Goal: Information Seeking & Learning: Learn about a topic

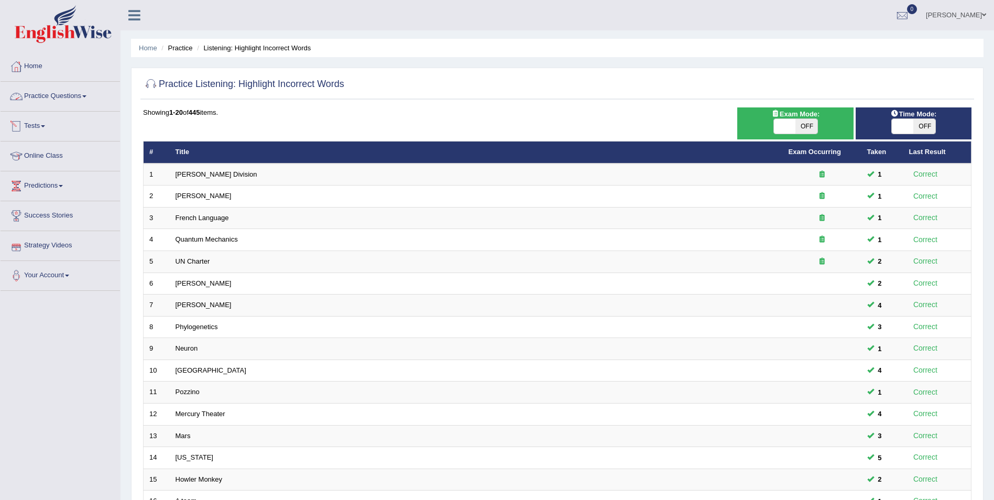
click at [67, 97] on link "Practice Questions" at bounding box center [60, 95] width 119 height 26
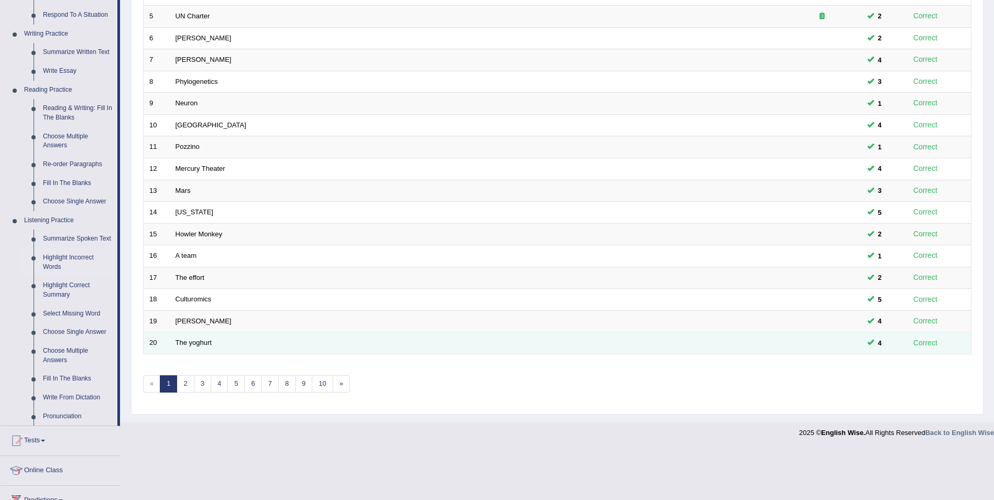
scroll to position [351, 0]
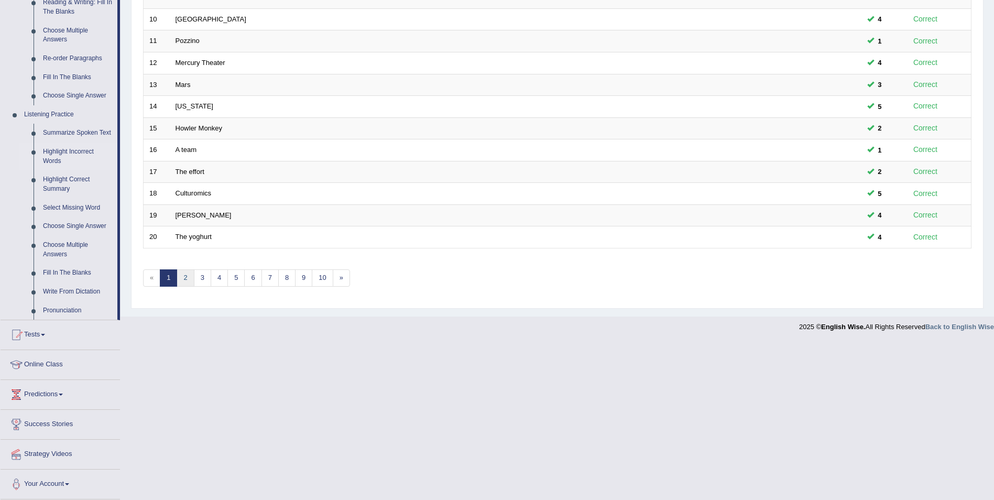
click at [182, 279] on link "2" at bounding box center [185, 277] width 17 height 17
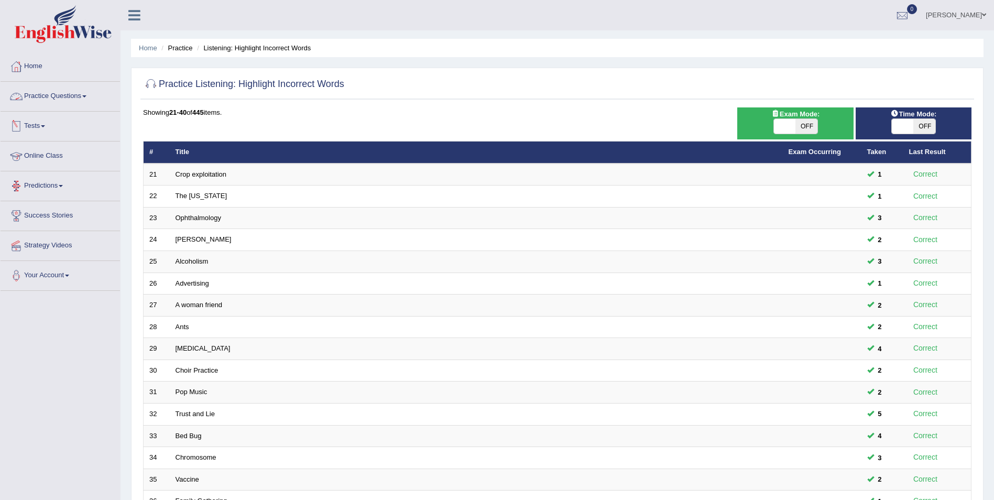
click at [67, 99] on link "Practice Questions" at bounding box center [60, 95] width 119 height 26
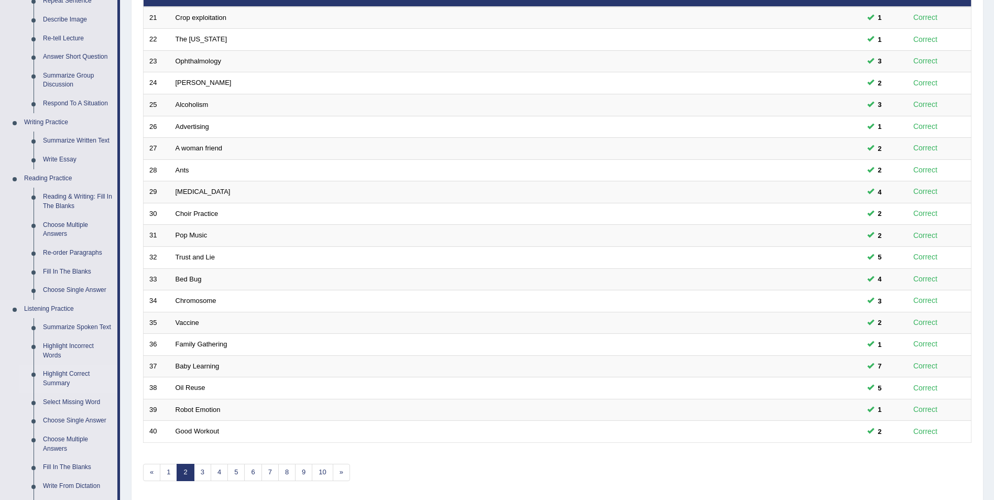
scroll to position [157, 0]
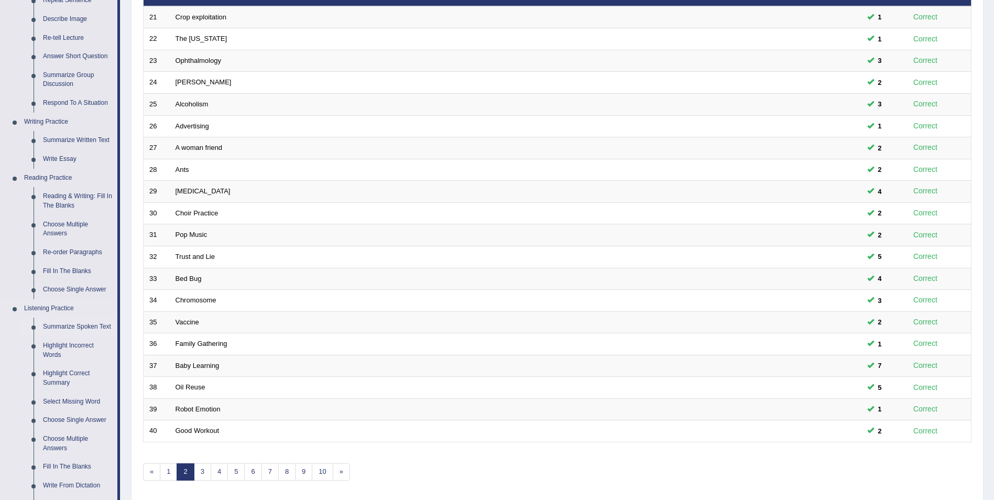
click at [72, 329] on link "Summarize Spoken Text" at bounding box center [77, 327] width 79 height 19
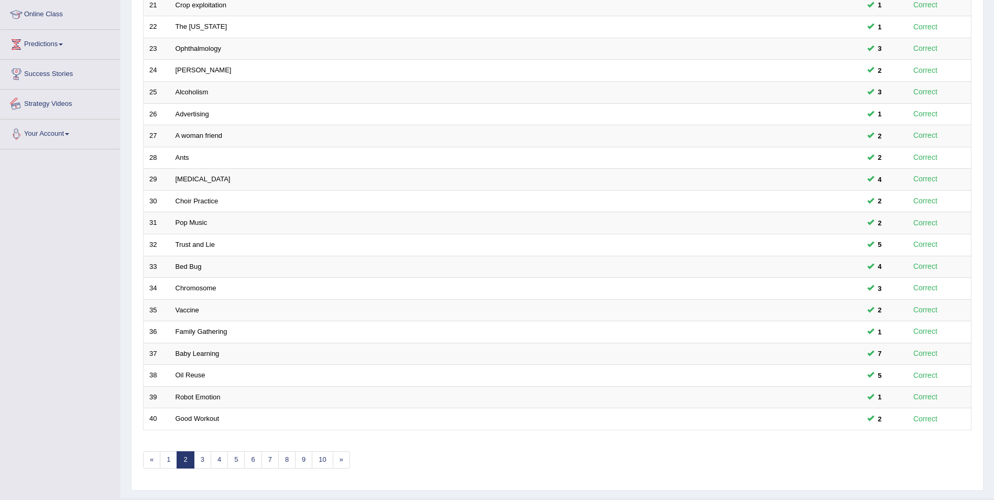
scroll to position [194, 0]
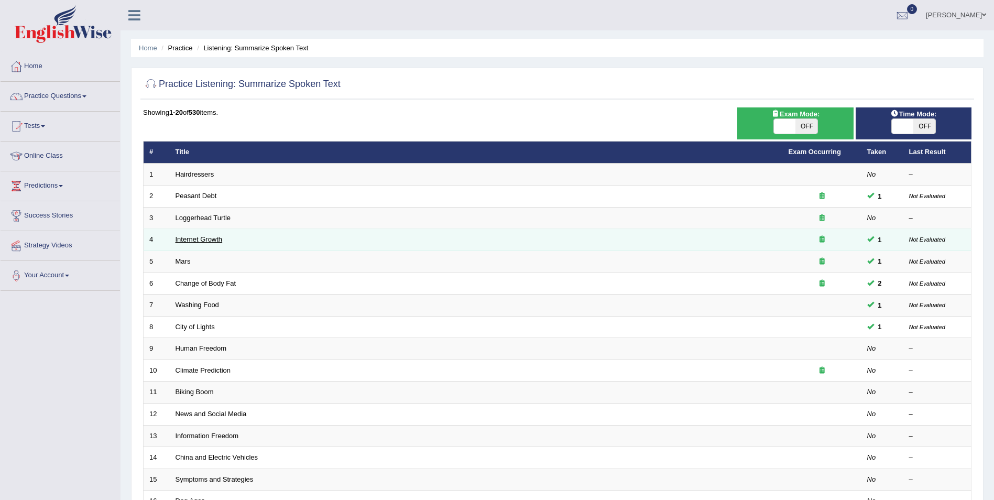
click at [208, 240] on link "Internet Growth" at bounding box center [199, 239] width 47 height 8
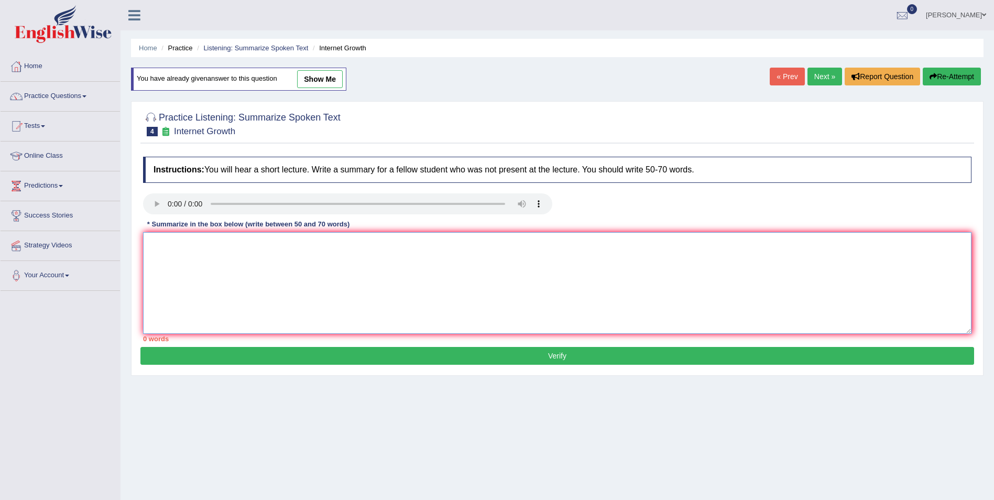
click at [176, 245] on textarea at bounding box center [557, 283] width 829 height 102
drag, startPoint x: 156, startPoint y: 249, endPoint x: 165, endPoint y: 248, distance: 8.4
click at [161, 248] on textarea at bounding box center [557, 283] width 829 height 102
click at [414, 247] on textarea "The speaker spearks about online growth, the rapid expansion of internet has" at bounding box center [557, 283] width 829 height 102
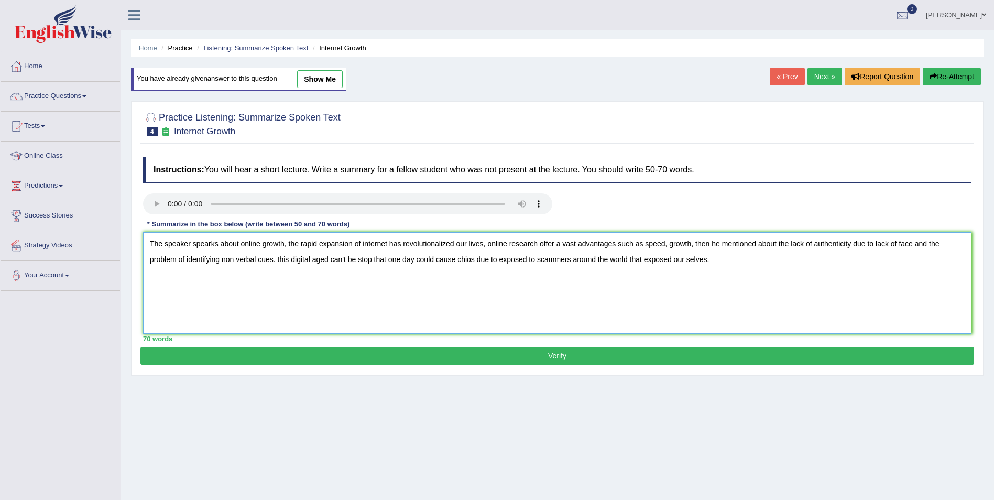
click at [210, 244] on textarea "The speaker spearks about online growth, the rapid expansion of internet has re…" at bounding box center [557, 283] width 829 height 102
click at [534, 243] on textarea "The speaker speaks about online growth, the rapid expansion of internet has rev…" at bounding box center [557, 283] width 829 height 102
type textarea "The speaker speaks about online growth, the rapid expansion of internet has rev…"
click at [488, 362] on button "Verify" at bounding box center [557, 356] width 834 height 18
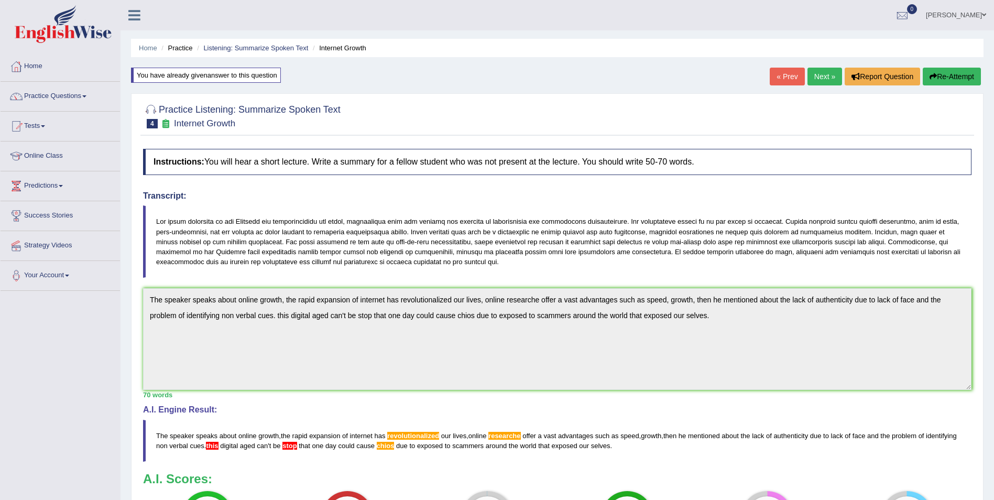
click at [816, 77] on link "Next »" at bounding box center [825, 77] width 35 height 18
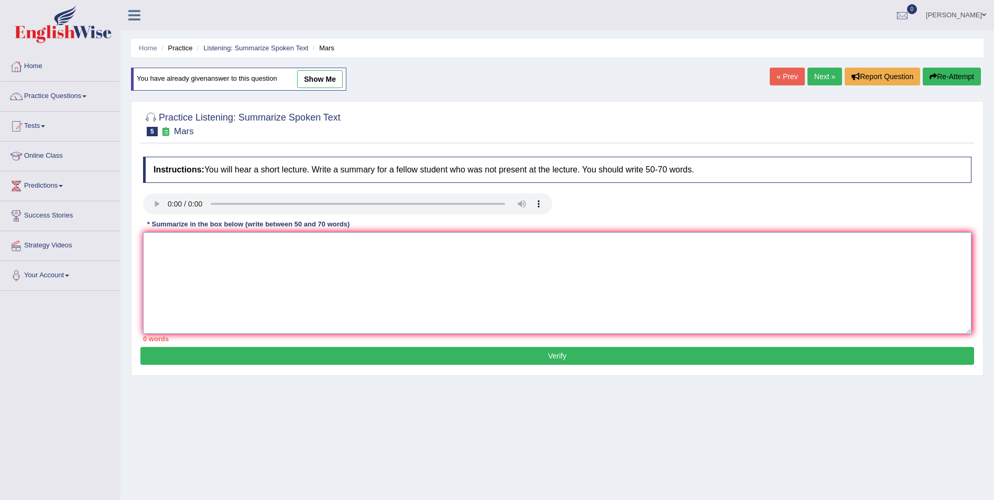
click at [159, 244] on textarea at bounding box center [557, 283] width 829 height 102
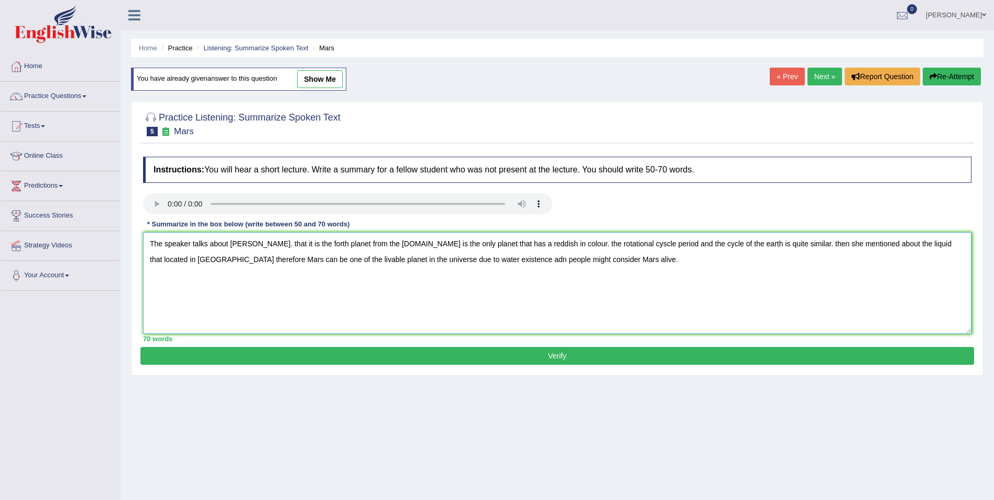
click at [585, 244] on textarea "The speaker talks about [PERSON_NAME]. that it is the forth planet from the [DO…" at bounding box center [557, 283] width 829 height 102
drag, startPoint x: 406, startPoint y: 259, endPoint x: 416, endPoint y: 245, distance: 17.3
click at [406, 259] on textarea "The speaker talks about Mars. that it is the forth planet from the sun.It is th…" at bounding box center [557, 283] width 829 height 102
type textarea "The speaker talks about Mars. that it is the forth planet from the sun.It is th…"
click at [401, 356] on button "Verify" at bounding box center [557, 356] width 834 height 18
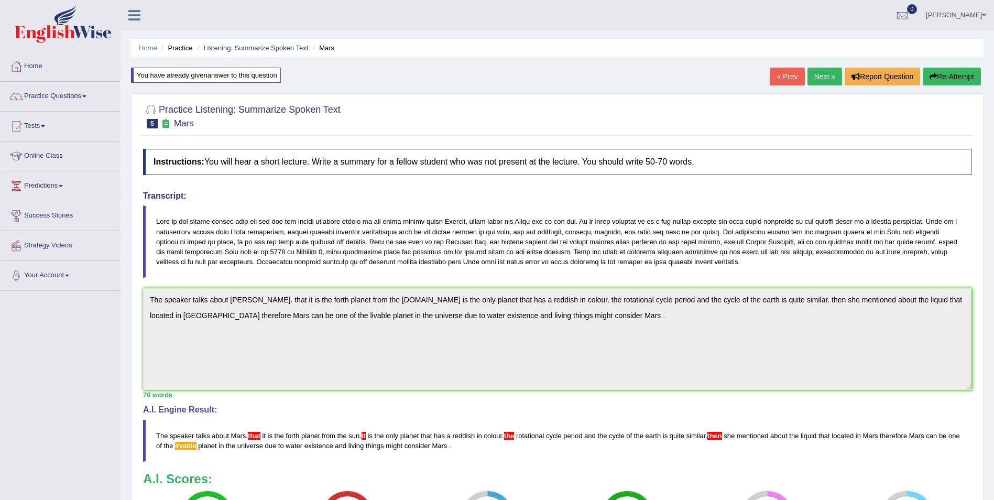
click at [822, 75] on link "Next »" at bounding box center [825, 77] width 35 height 18
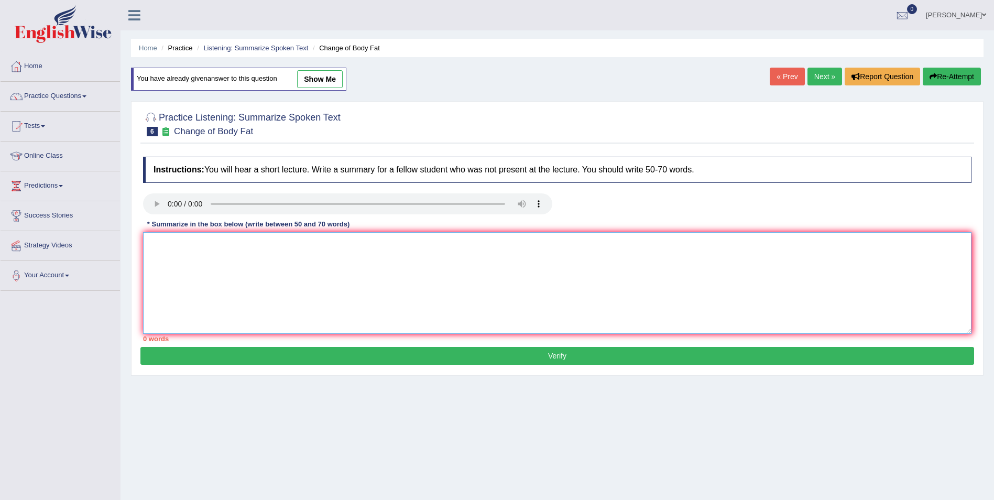
click at [158, 249] on textarea at bounding box center [557, 283] width 829 height 102
drag, startPoint x: 333, startPoint y: 243, endPoint x: 341, endPoint y: 243, distance: 7.9
click at [341, 243] on textarea "The Speaker talks about the change of body fat. Researcher conducts a study, 3 …" at bounding box center [557, 283] width 829 height 102
drag, startPoint x: 309, startPoint y: 244, endPoint x: 468, endPoint y: 259, distance: 160.0
click at [468, 259] on textarea "The Speaker talks about the change of body fat. Researcher conducts a study, 3 …" at bounding box center [557, 283] width 829 height 102
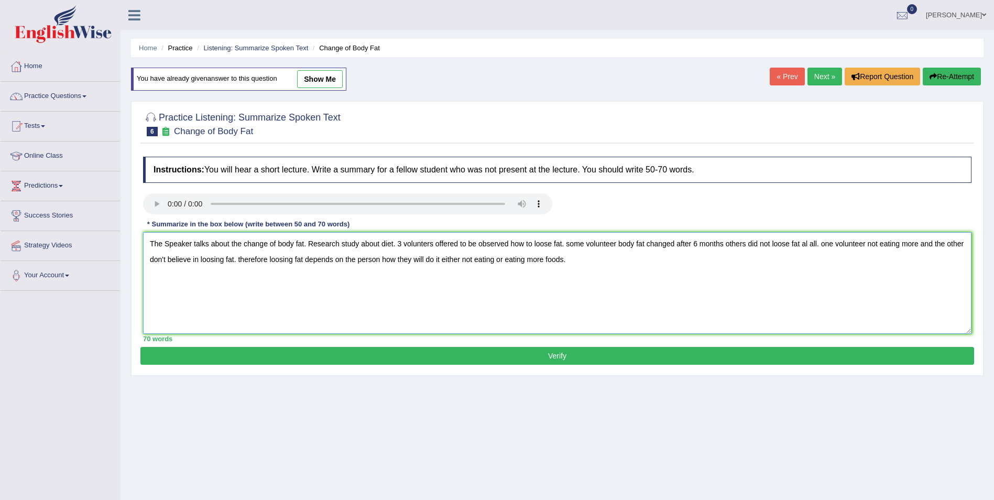
click at [673, 245] on textarea "The Speaker talks about the change of body fat. Research study about diet. 3 vo…" at bounding box center [557, 283] width 829 height 102
click at [719, 244] on textarea "The Speaker talks about the change of body fat. Research study about diet. 3 vo…" at bounding box center [557, 283] width 829 height 102
type textarea "The Speaker talks about the change of body fat. Research study about diet. 3 vo…"
click at [204, 360] on button "Verify" at bounding box center [557, 356] width 834 height 18
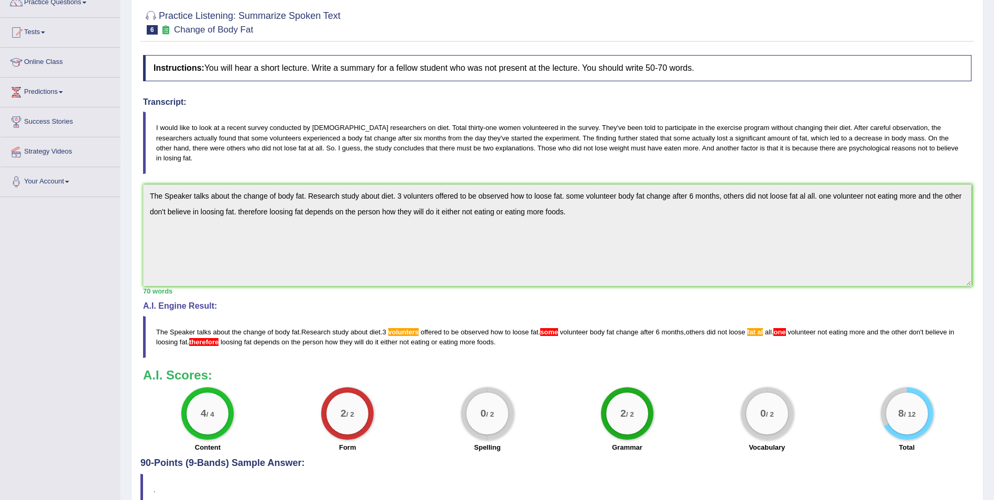
scroll to position [140, 0]
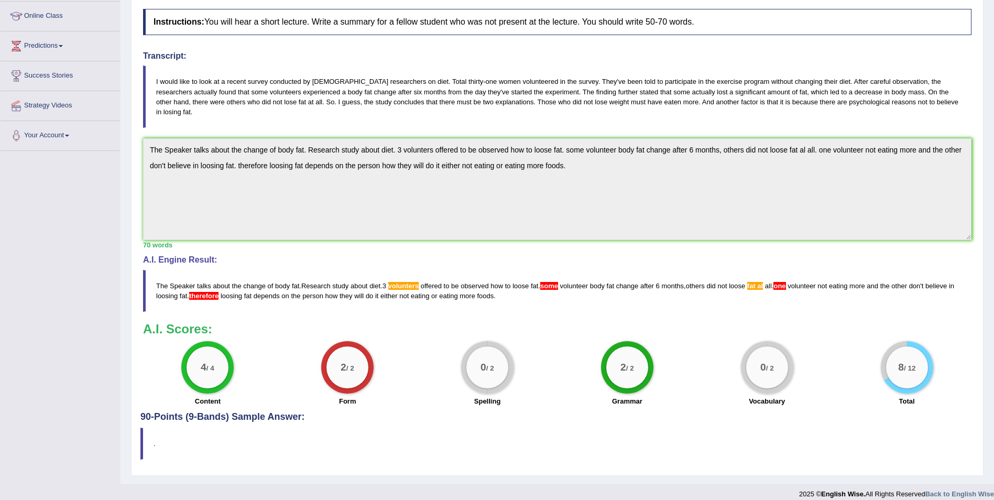
click at [264, 409] on h4 "90-Points (9-Bands) Sample Answer:" at bounding box center [557, 211] width 834 height 421
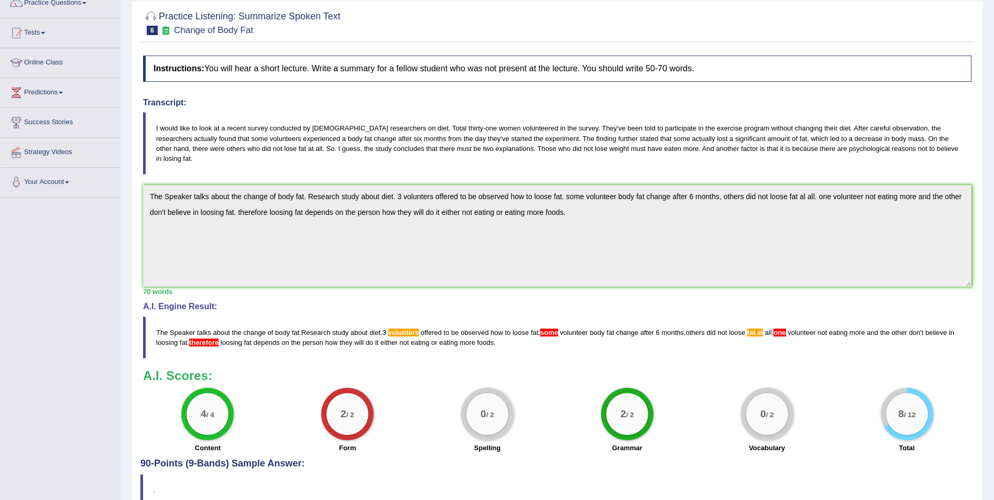
scroll to position [0, 0]
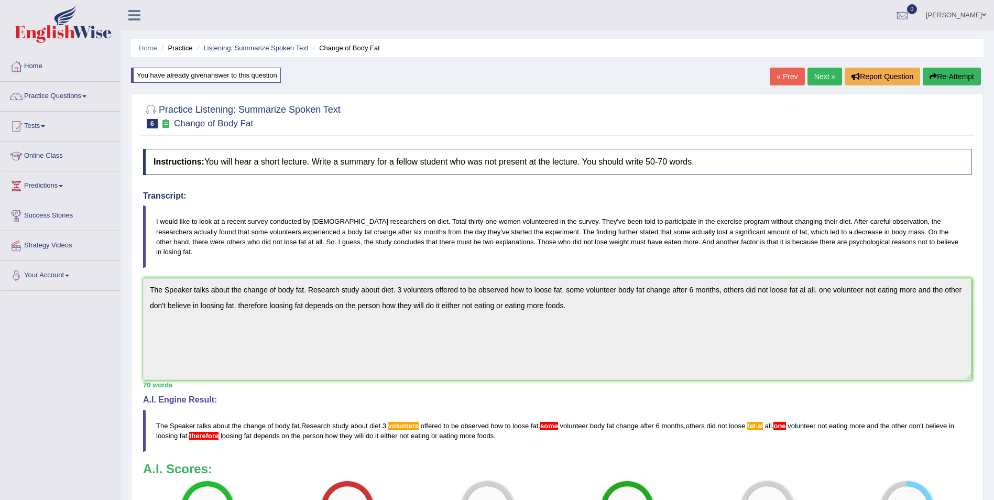
click at [827, 77] on link "Next »" at bounding box center [825, 77] width 35 height 18
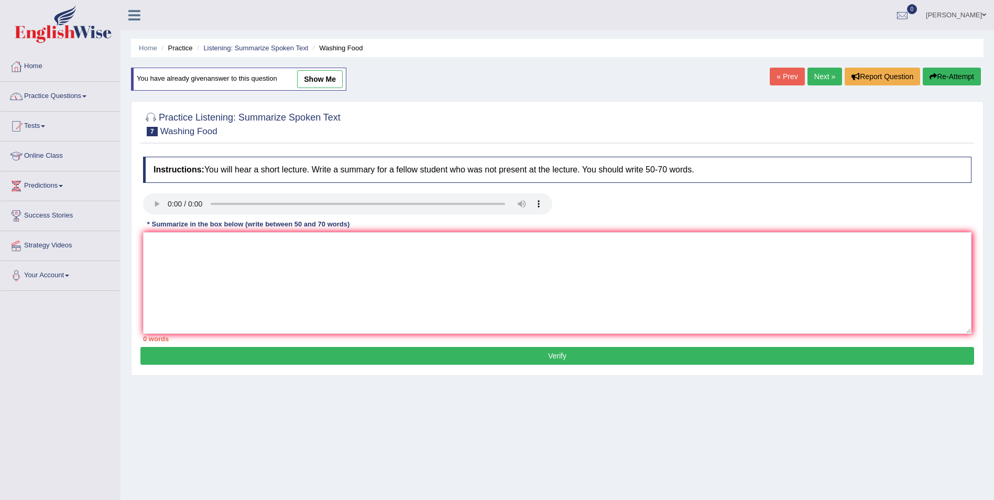
click at [57, 97] on link "Practice Questions" at bounding box center [60, 95] width 119 height 26
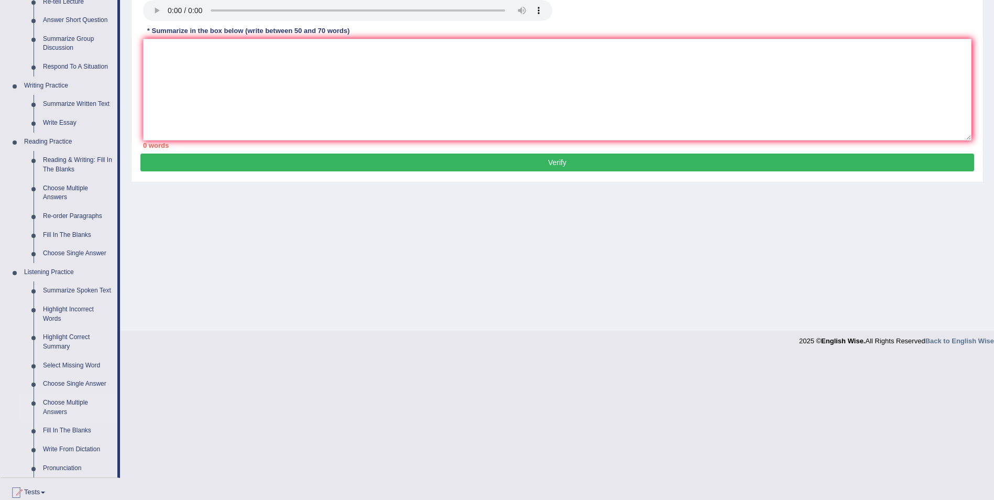
scroll to position [210, 0]
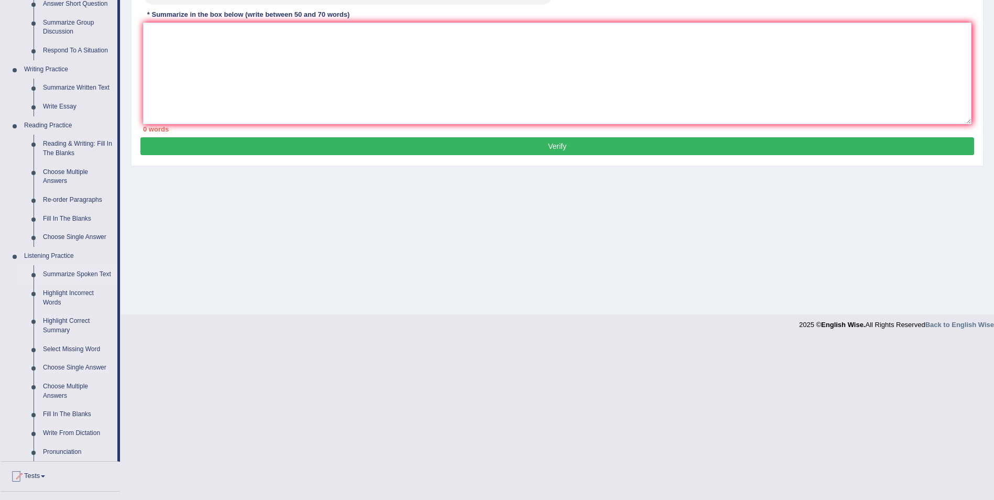
click at [59, 274] on link "Summarize Spoken Text" at bounding box center [77, 274] width 79 height 19
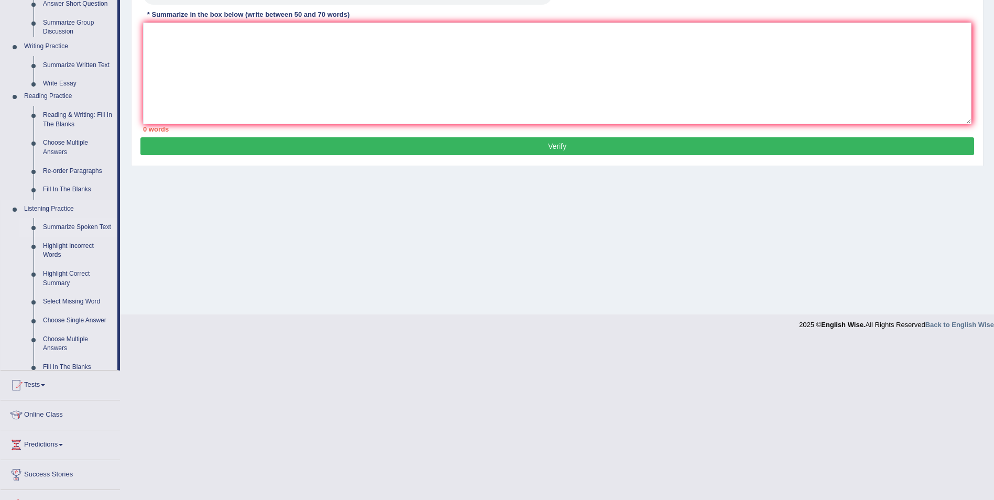
scroll to position [50, 0]
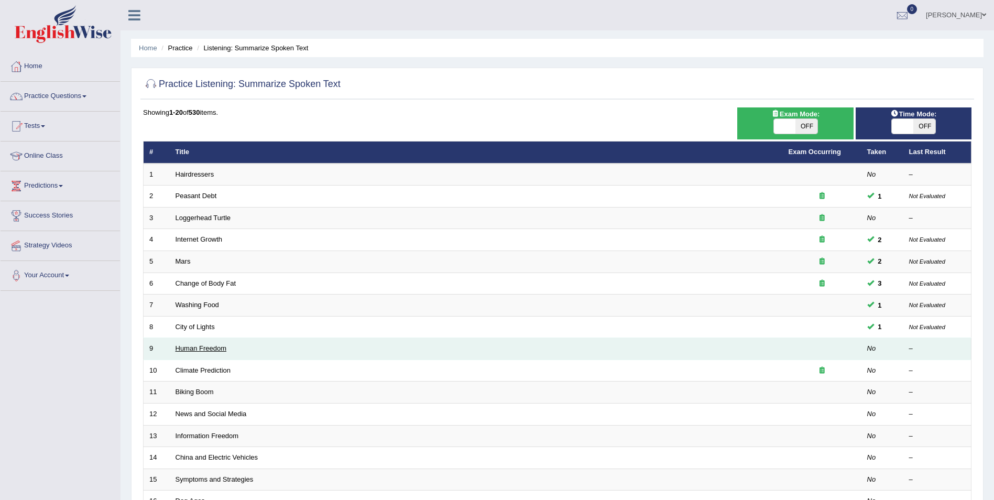
click at [202, 350] on link "Human Freedom" at bounding box center [201, 348] width 51 height 8
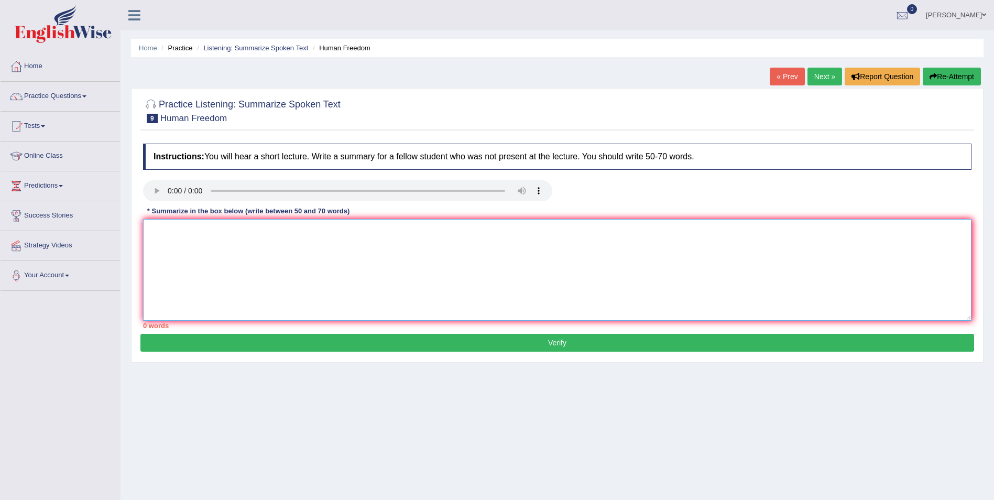
click at [179, 225] on textarea at bounding box center [557, 270] width 829 height 102
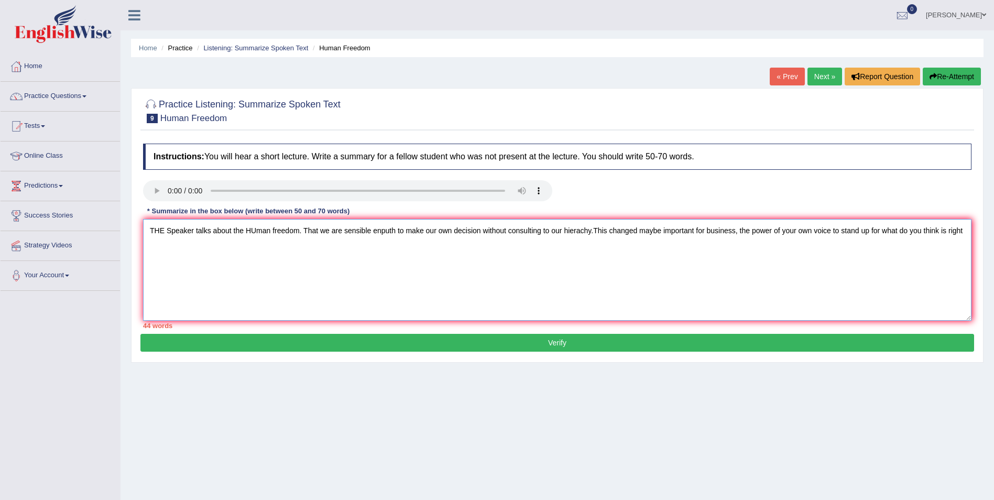
click at [162, 232] on textarea "THE Speaker talks about the HUman freedom. That we are sensible enputh to make …" at bounding box center [557, 270] width 829 height 102
click at [962, 233] on textarea "The Speaker talks about the HUman freedom. That we are sensible enputh to make …" at bounding box center [557, 270] width 829 height 102
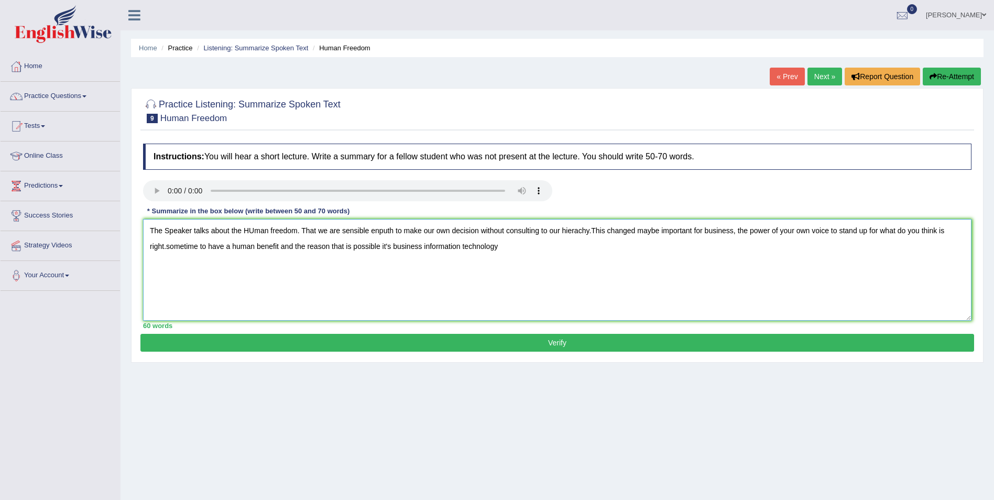
click at [379, 232] on textarea "The Speaker talks about the HUman freedom. That we are sensible enputh to make …" at bounding box center [557, 270] width 829 height 102
click at [505, 247] on textarea "The Speaker talks about the HUman freedom. That we are sensible enough to make …" at bounding box center [557, 270] width 829 height 102
type textarea "The Speaker talks about the HUman freedom. That we are sensible enough to make …"
click at [506, 339] on button "Verify" at bounding box center [557, 343] width 834 height 18
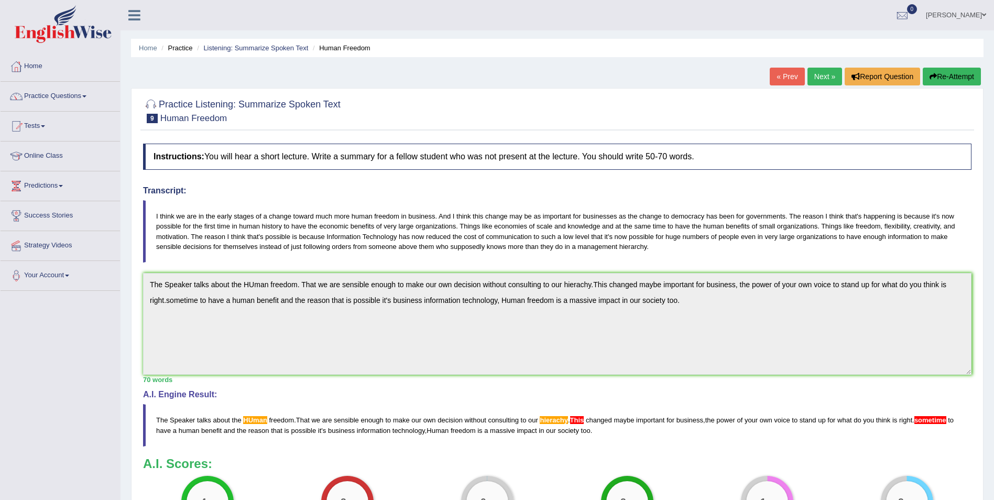
click at [824, 78] on link "Next »" at bounding box center [825, 77] width 35 height 18
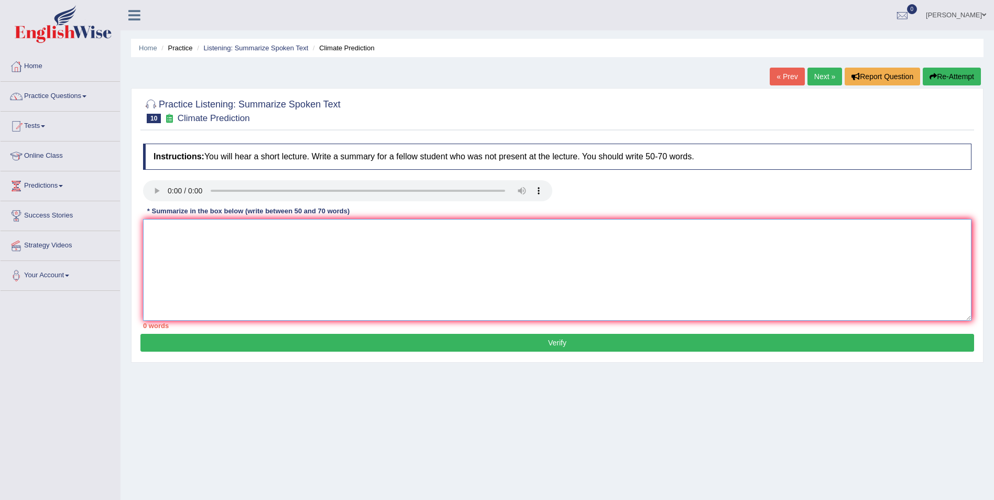
click at [198, 241] on textarea at bounding box center [557, 270] width 829 height 102
click at [470, 233] on textarea "THe speaker speaks about the cmilate change. then she mentioned about the risis…" at bounding box center [557, 270] width 829 height 102
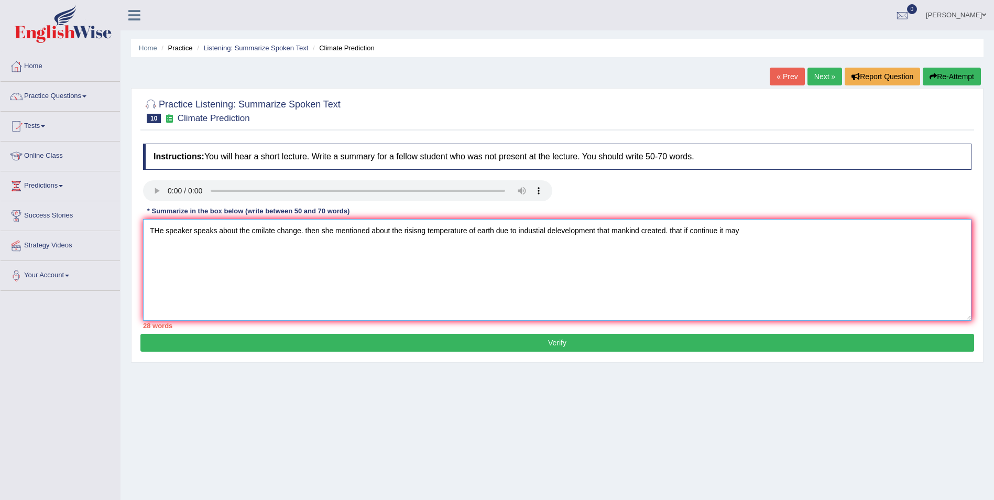
click at [403, 231] on textarea "THe speaker speaks about the cmilate change. then she mentioned about the risis…" at bounding box center [557, 270] width 829 height 102
click at [209, 244] on textarea "THe speaker speaks about the cmilate change. then she mentioned about the conce…" at bounding box center [557, 270] width 829 height 102
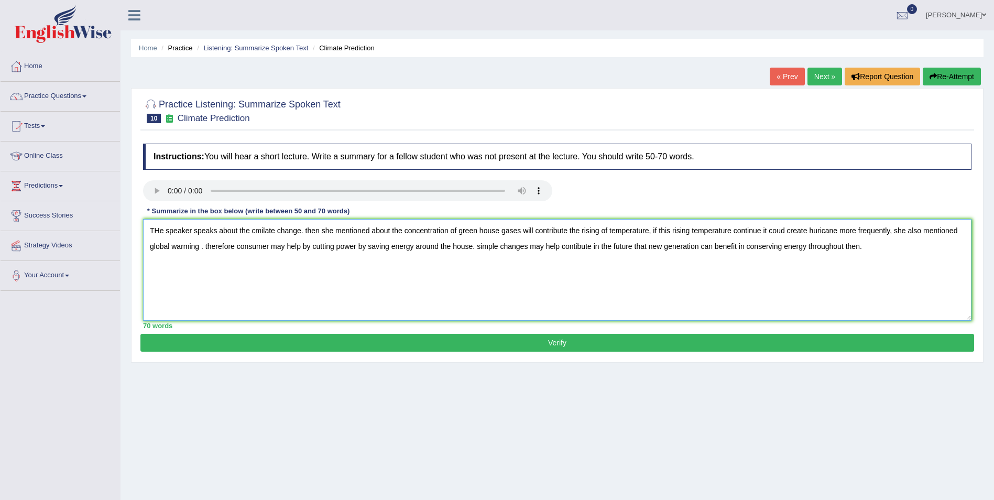
type textarea "THe speaker speaks about the cmilate change. then she mentioned about the conce…"
click at [420, 338] on button "Verify" at bounding box center [557, 343] width 834 height 18
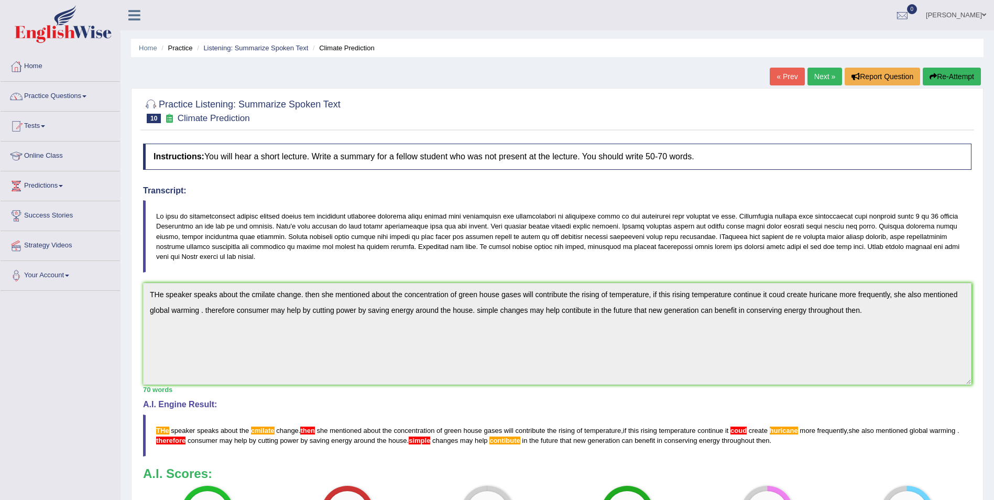
click at [824, 74] on link "Next »" at bounding box center [825, 77] width 35 height 18
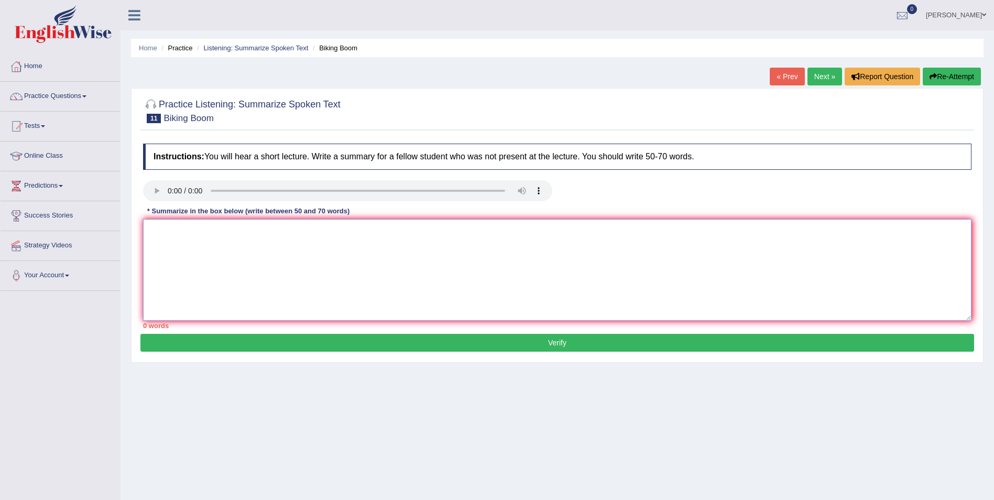
drag, startPoint x: 166, startPoint y: 240, endPoint x: 190, endPoint y: 235, distance: 24.1
click at [175, 239] on textarea at bounding box center [557, 270] width 829 height 102
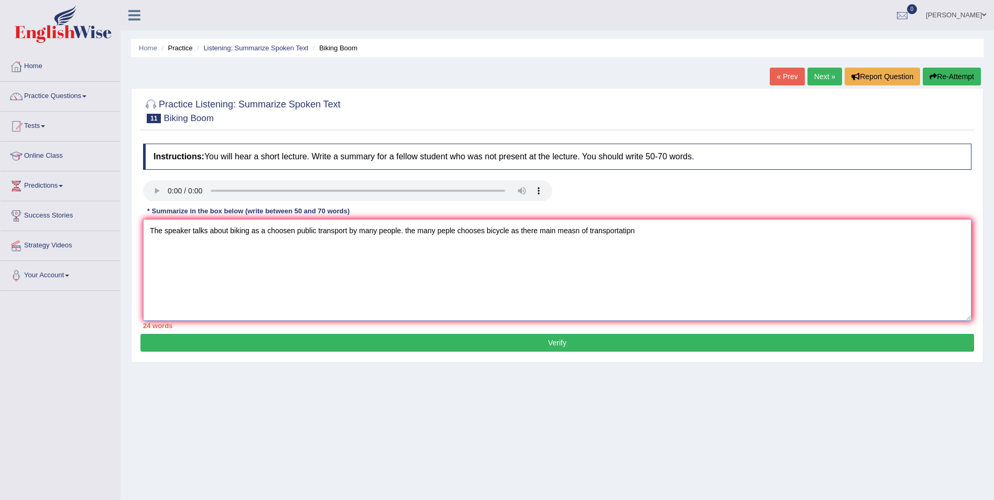
click at [416, 232] on textarea "The speaker talks about biking as a choosen public transport by many people. th…" at bounding box center [557, 270] width 829 height 102
click at [605, 228] on textarea "The speaker talks about biking as a choosen public transport by many people. Ne…" at bounding box center [557, 270] width 829 height 102
click at [669, 230] on textarea "The speaker talks about biking as a choosen public transport by many people. Ne…" at bounding box center [557, 270] width 829 height 102
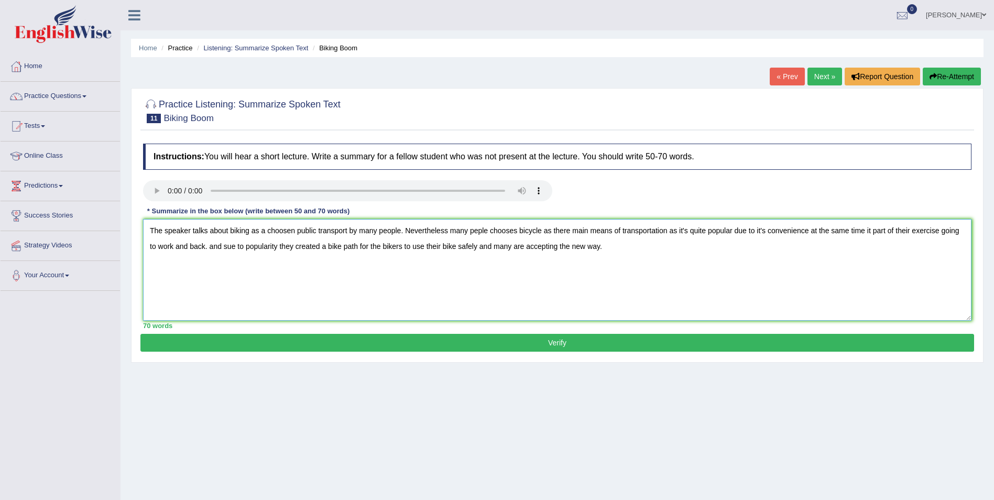
drag, startPoint x: 476, startPoint y: 232, endPoint x: 501, endPoint y: 215, distance: 29.5
click at [479, 230] on textarea "The speaker talks about biking as a choosen public transport by many people. Ne…" at bounding box center [557, 270] width 829 height 102
click at [873, 229] on textarea "The speaker talks about biking as a choosen public transport by many people. Ne…" at bounding box center [557, 270] width 829 height 102
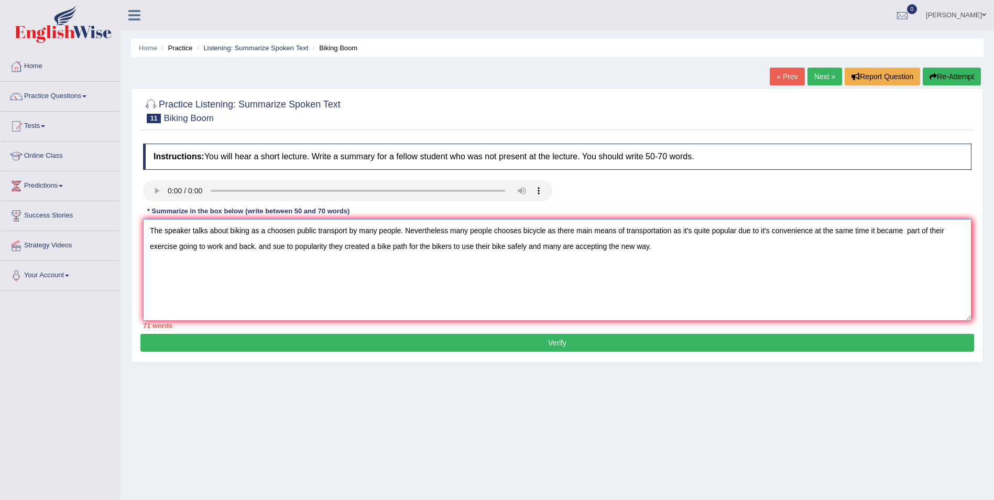
click at [649, 243] on textarea "The speaker talks about biking as a choosen public transport by many people. Ne…" at bounding box center [557, 270] width 829 height 102
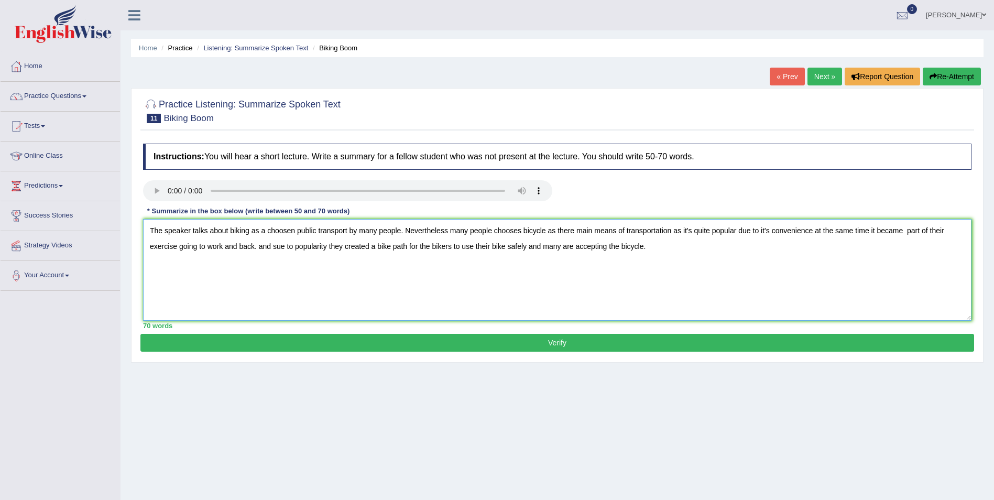
click at [276, 245] on textarea "The speaker talks about biking as a choosen public transport by many people. Ne…" at bounding box center [557, 270] width 829 height 102
type textarea "The speaker talks about biking as a choosen public transport by many people. Ne…"
click at [578, 340] on button "Verify" at bounding box center [557, 343] width 834 height 18
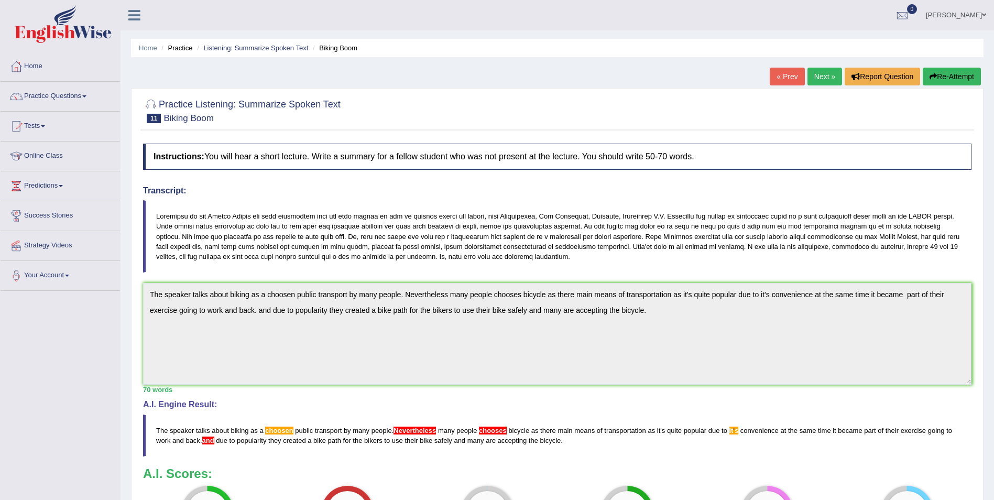
click at [821, 78] on link "Next »" at bounding box center [825, 77] width 35 height 18
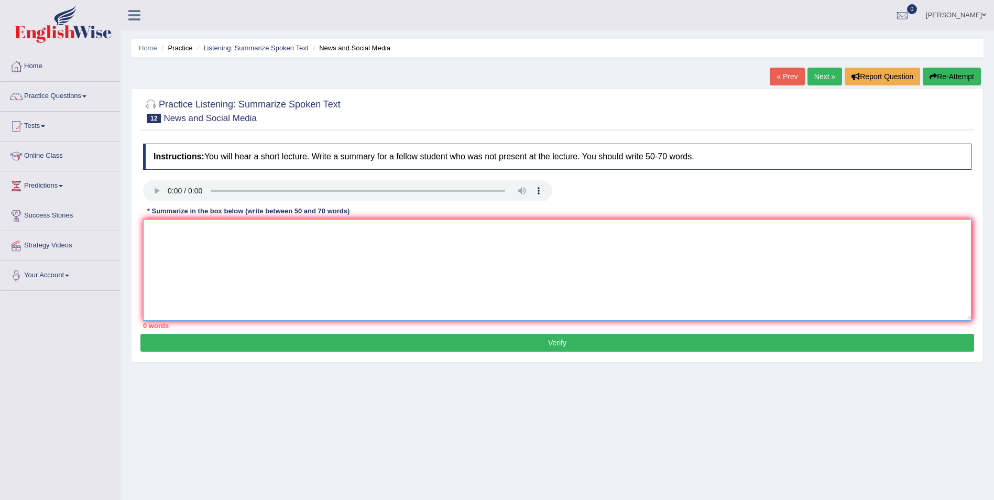
click at [241, 249] on textarea at bounding box center [557, 270] width 829 height 102
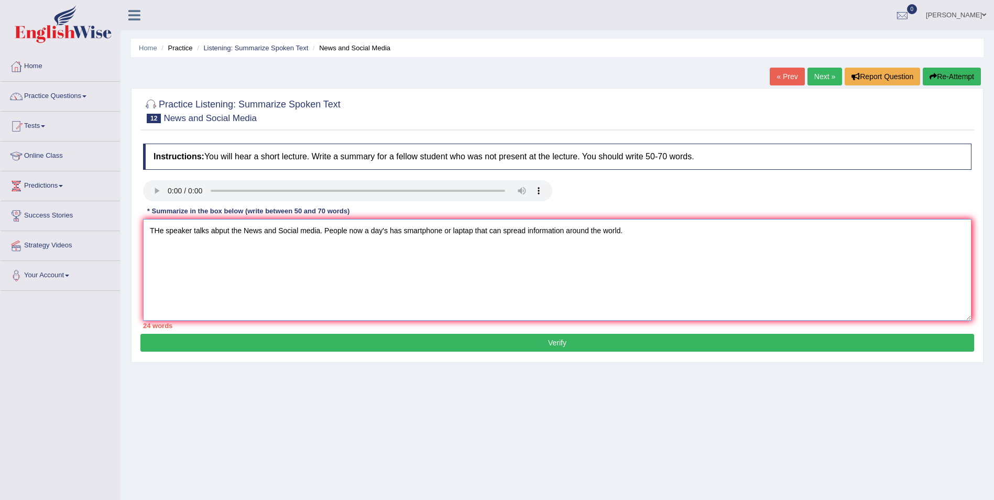
click at [222, 232] on textarea "THe speaker talks abput the News and Social media. People now a day's has smart…" at bounding box center [557, 270] width 829 height 102
click at [629, 234] on textarea "The speaker talks about the News and Social media. People now a day's has smart…" at bounding box center [557, 270] width 829 height 102
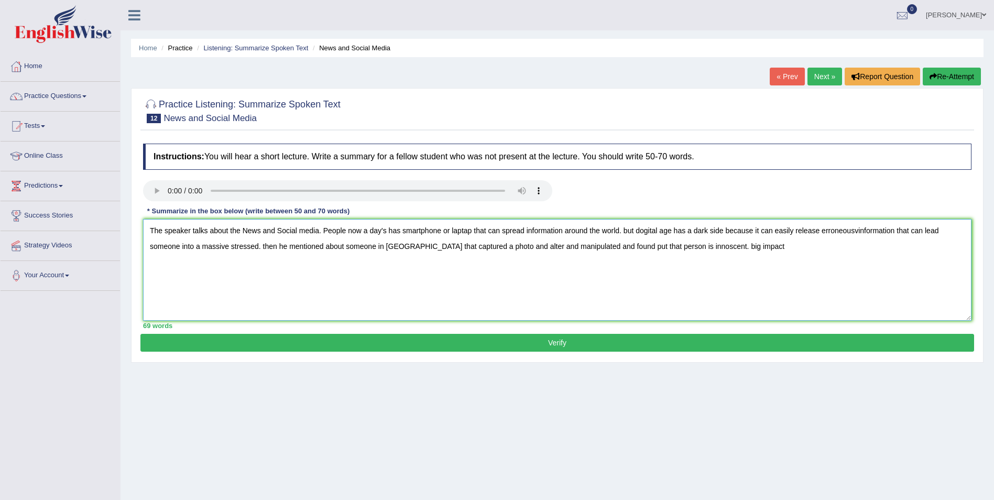
click at [488, 248] on textarea "The speaker talks about the News and Social media. People now a day's has smart…" at bounding box center [557, 270] width 829 height 102
click at [256, 246] on textarea "The speaker talks about the News and Social media. People now a day's has smart…" at bounding box center [557, 270] width 829 height 102
click at [641, 231] on textarea "The speaker talks about the News and Social media. People now a day's has smart…" at bounding box center [557, 270] width 829 height 102
click at [854, 230] on textarea "The speaker talks about the News and Social media. People now a day's has smart…" at bounding box center [557, 270] width 829 height 102
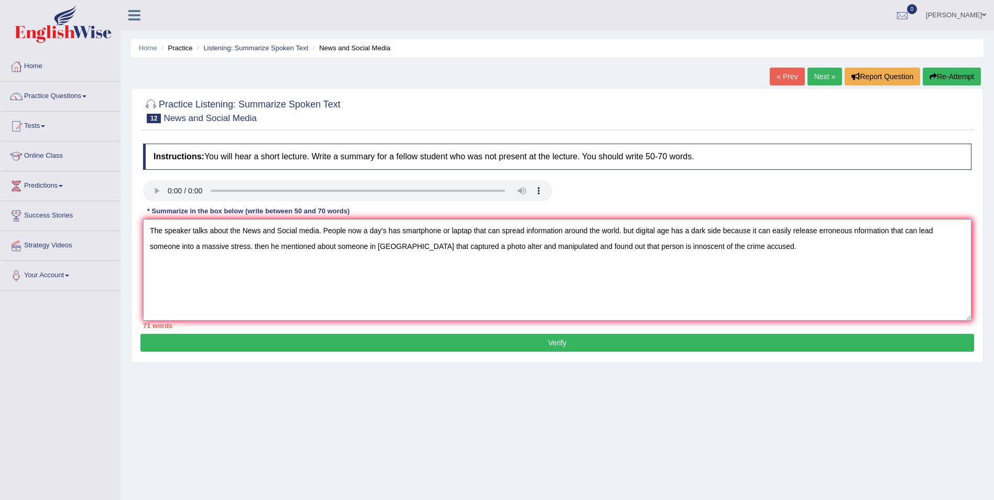
click at [855, 230] on textarea "The speaker talks about the News and Social media. People now a day's has smart…" at bounding box center [557, 270] width 829 height 102
drag, startPoint x: 708, startPoint y: 245, endPoint x: 677, endPoint y: 243, distance: 30.5
click at [677, 243] on textarea "The speaker talks about the News and Social media. People now a day's has smart…" at bounding box center [557, 270] width 829 height 102
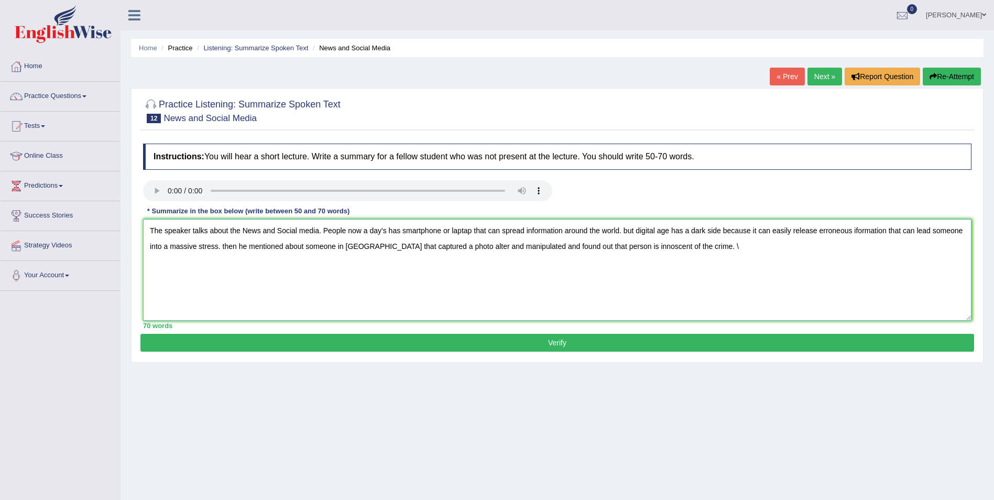
click at [688, 247] on textarea "The speaker talks about the News and Social media. People now a day's has smart…" at bounding box center [557, 270] width 829 height 102
type textarea "The speaker talks about the News and Social media. People now a day's has smart…"
click at [538, 341] on button "Verify" at bounding box center [557, 343] width 834 height 18
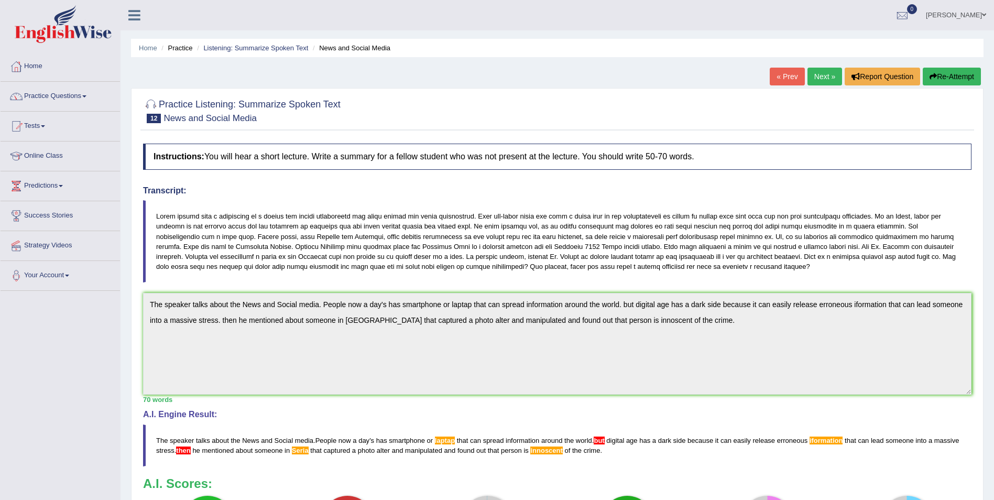
click at [828, 81] on link "Next »" at bounding box center [825, 77] width 35 height 18
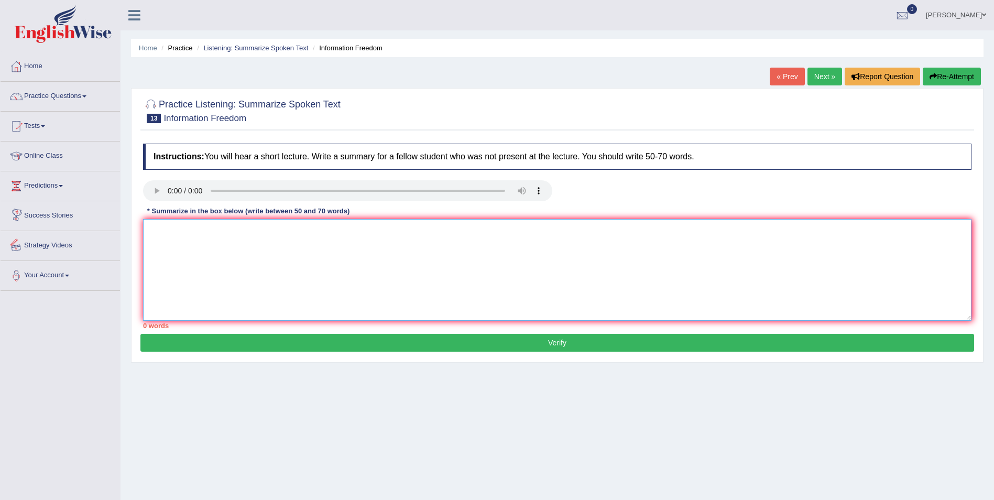
click at [158, 234] on textarea at bounding box center [557, 270] width 829 height 102
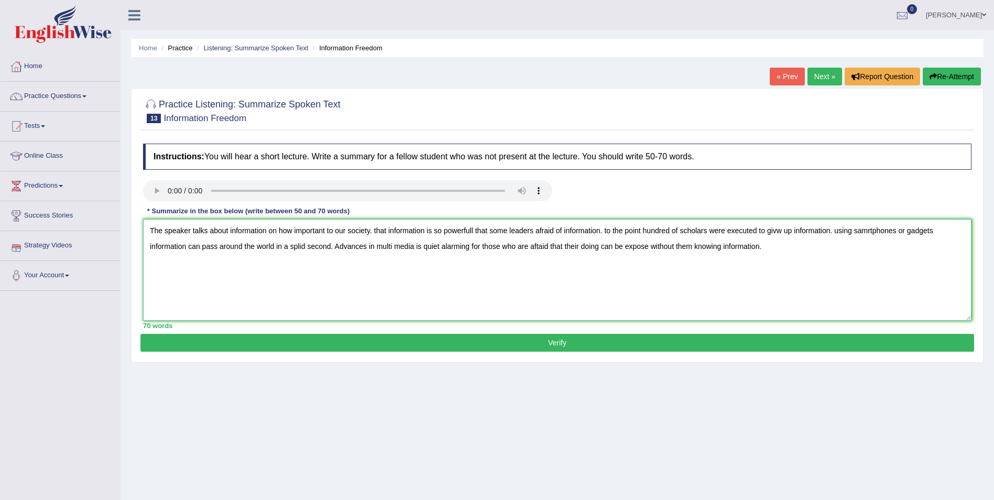
click at [542, 244] on textarea "The speaker talks about information on how important to our society. that infor…" at bounding box center [557, 270] width 829 height 102
click at [789, 232] on textarea "The speaker talks about information on how important to our society. that infor…" at bounding box center [557, 270] width 829 height 102
type textarea "The speaker talks about information on how important to our society. that infor…"
click at [709, 341] on button "Verify" at bounding box center [557, 343] width 834 height 18
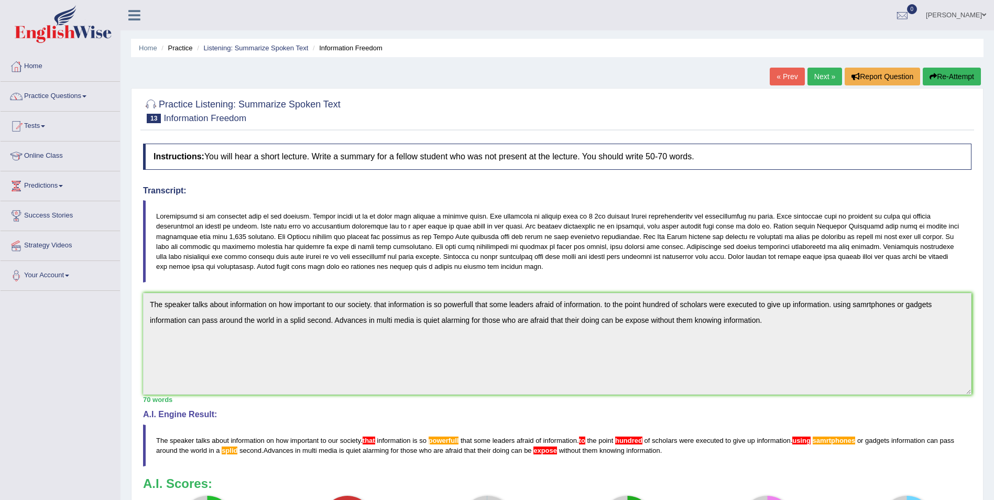
click at [828, 79] on link "Next »" at bounding box center [825, 77] width 35 height 18
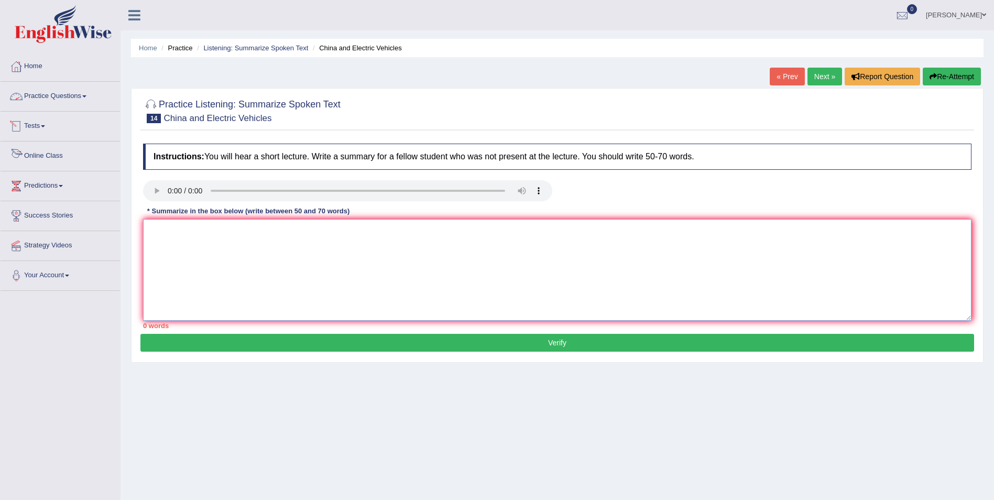
click at [211, 241] on textarea at bounding box center [557, 270] width 829 height 102
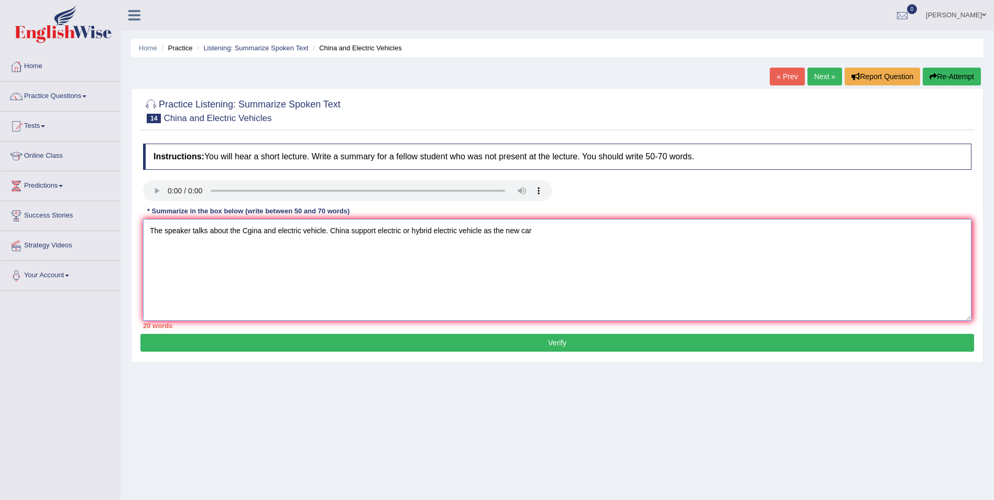
type textarea "The speaker talks about the Cgina and electric vehicle. China support electric …"
